Goal: Transaction & Acquisition: Purchase product/service

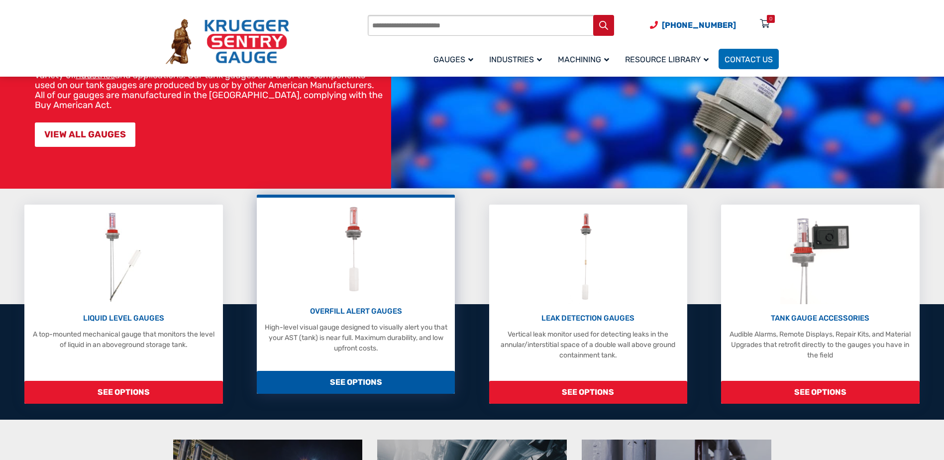
scroll to position [149, 0]
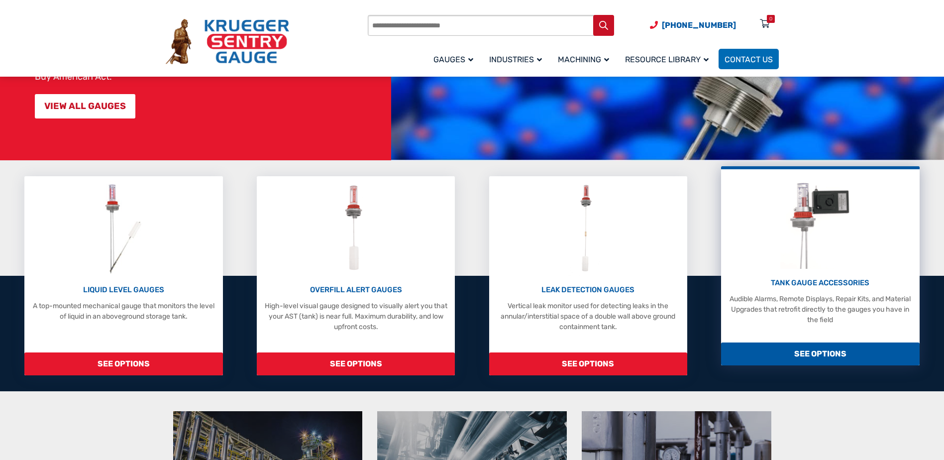
click at [840, 355] on span "SEE OPTIONS" at bounding box center [820, 354] width 198 height 23
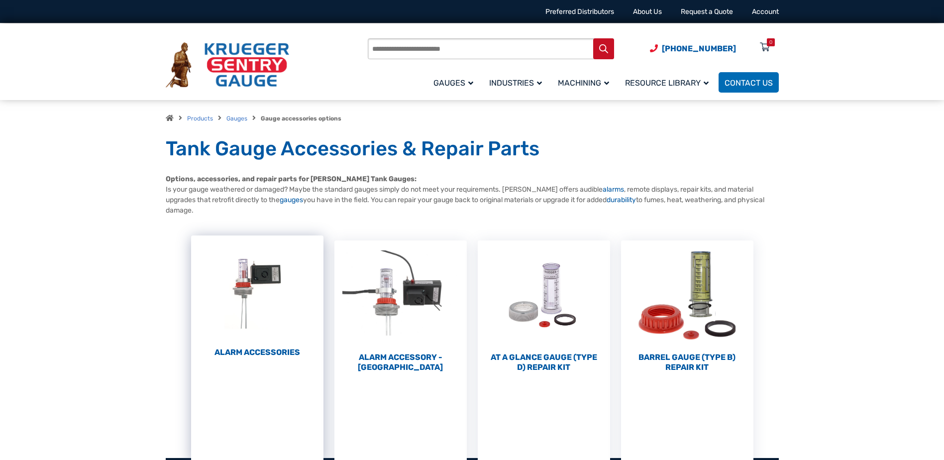
click at [272, 351] on h2 "Alarm Accessories (6)" at bounding box center [257, 353] width 132 height 10
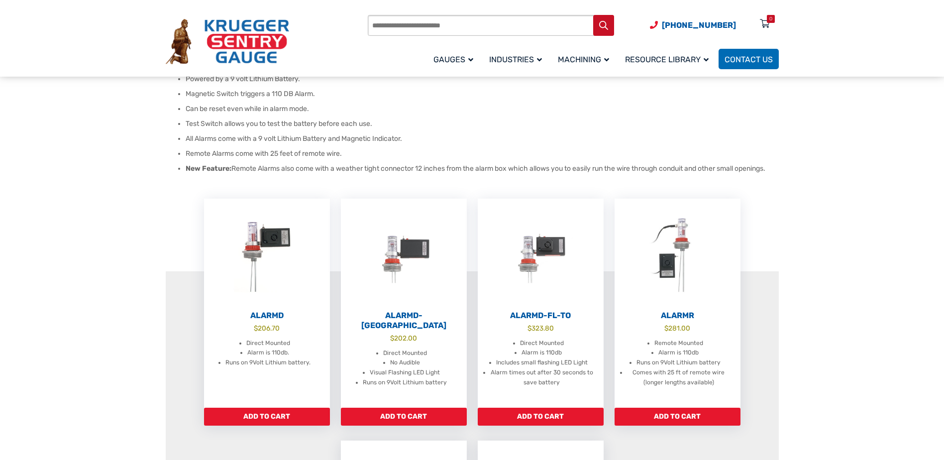
scroll to position [199, 0]
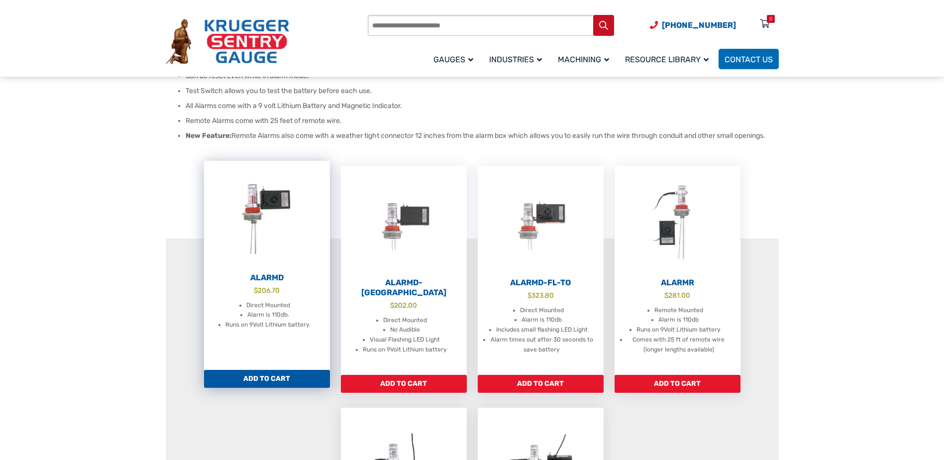
click at [268, 252] on img at bounding box center [267, 216] width 126 height 110
